Goal: Task Accomplishment & Management: Use online tool/utility

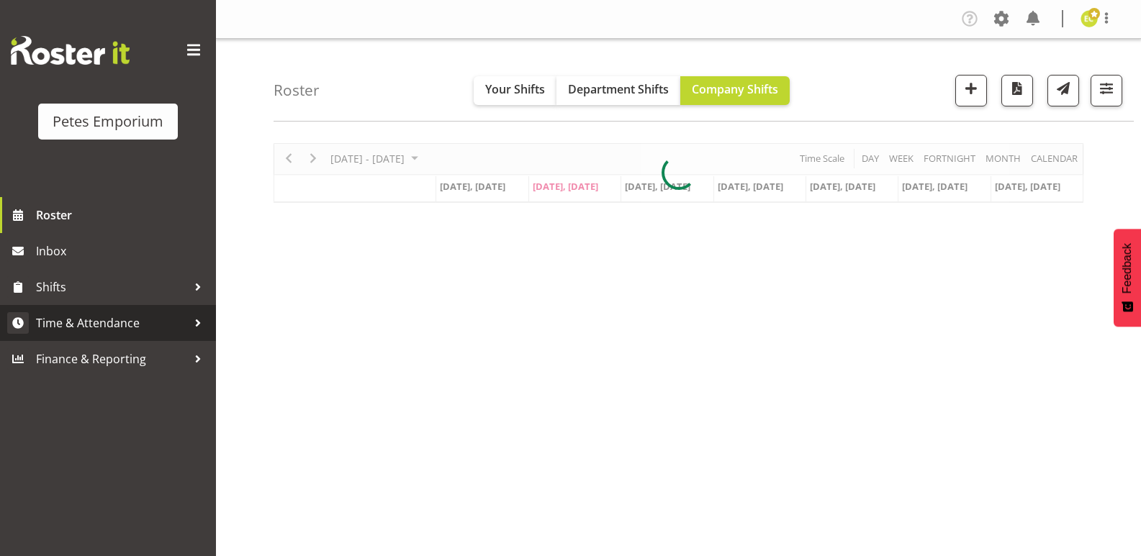
click at [67, 318] on span "Time & Attendance" at bounding box center [111, 323] width 151 height 22
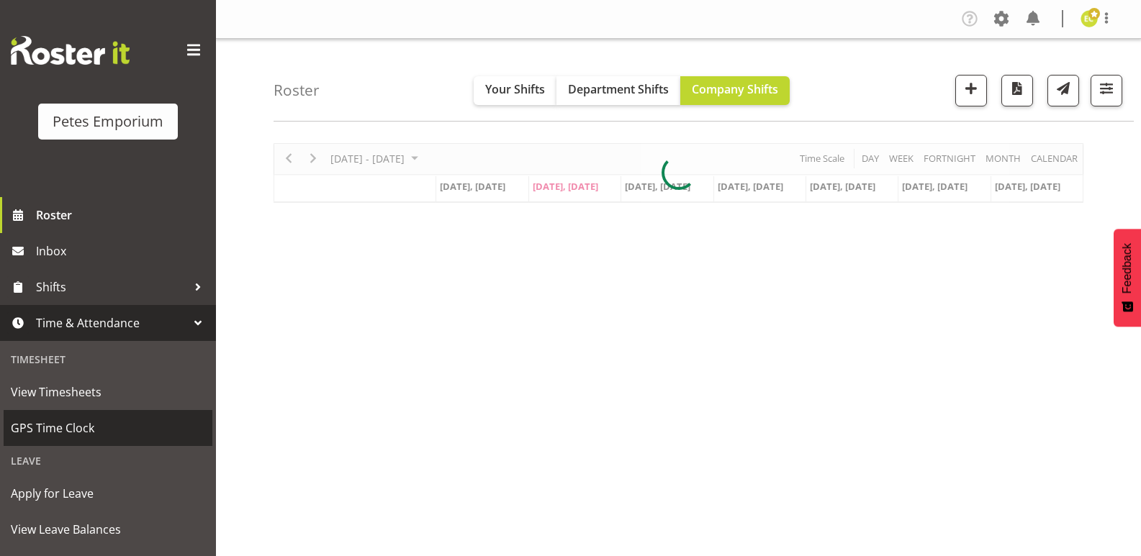
click at [42, 422] on span "GPS Time Clock" at bounding box center [108, 428] width 194 height 22
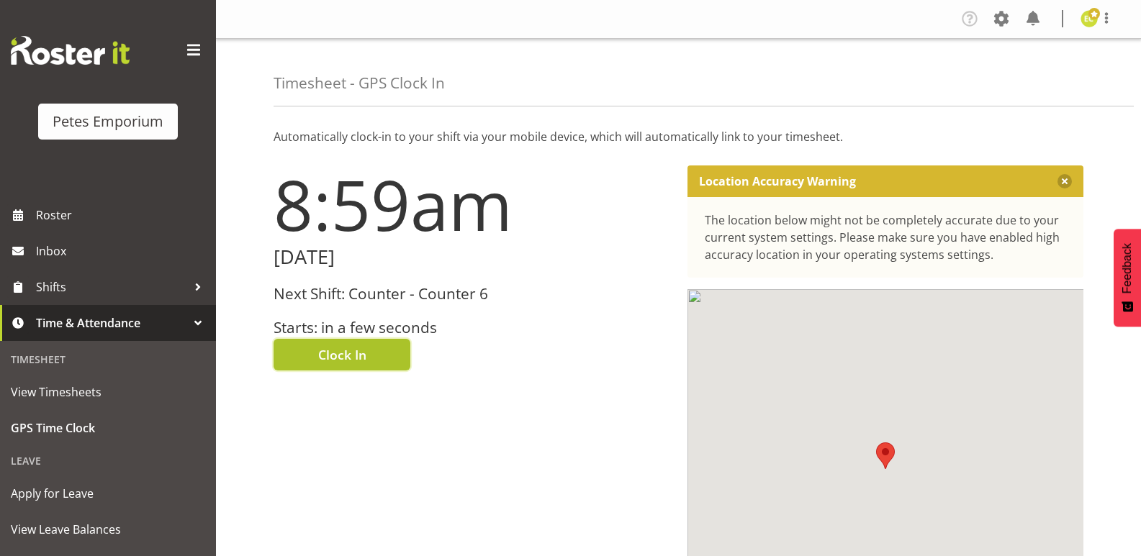
click at [330, 359] on span "Clock In" at bounding box center [342, 354] width 48 height 19
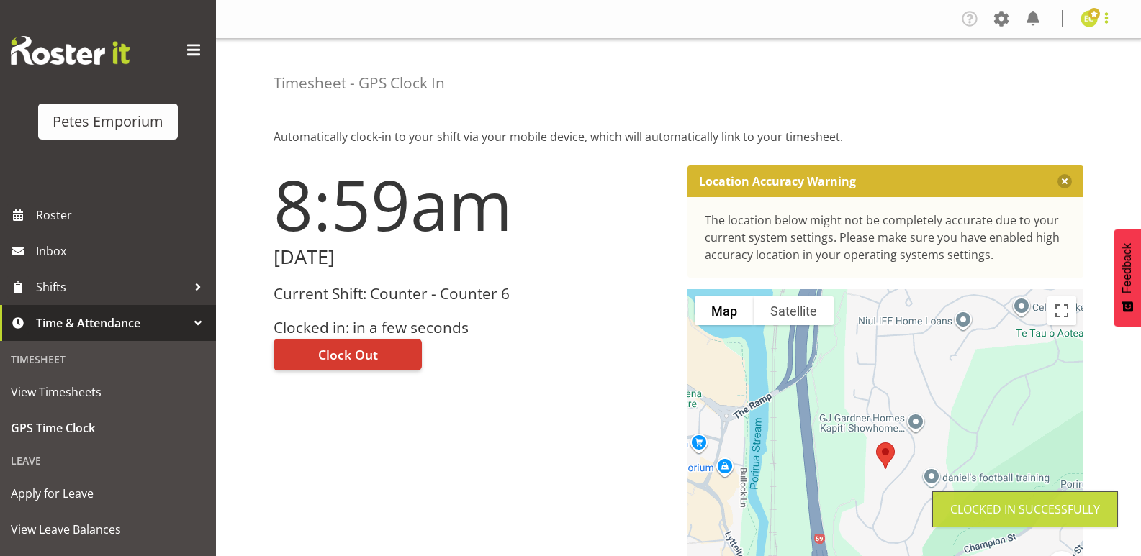
click at [1112, 15] on span at bounding box center [1105, 17] width 17 height 17
click at [1018, 83] on link "Log Out" at bounding box center [1046, 76] width 138 height 26
